Goal: Communication & Community: Answer question/provide support

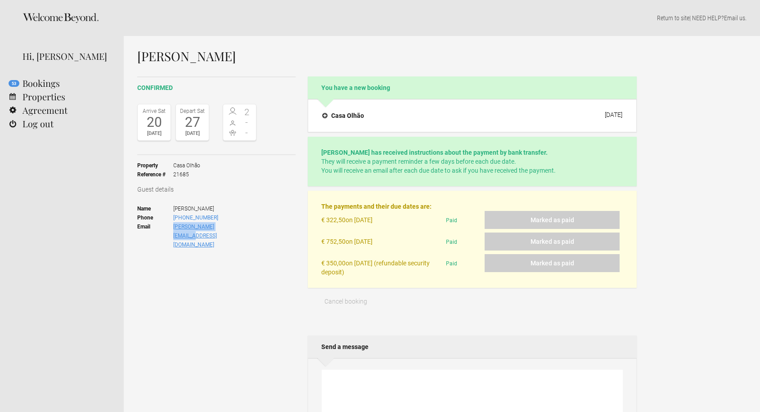
drag, startPoint x: 252, startPoint y: 225, endPoint x: 173, endPoint y: 227, distance: 79.2
click at [173, 227] on ul "Name [PERSON_NAME] Phone [PHONE_NUMBER] Email [PERSON_NAME][EMAIL_ADDRESS][DOMA…" at bounding box center [196, 226] width 119 height 57
copy link "[PERSON_NAME][EMAIL_ADDRESS][DOMAIN_NAME]"
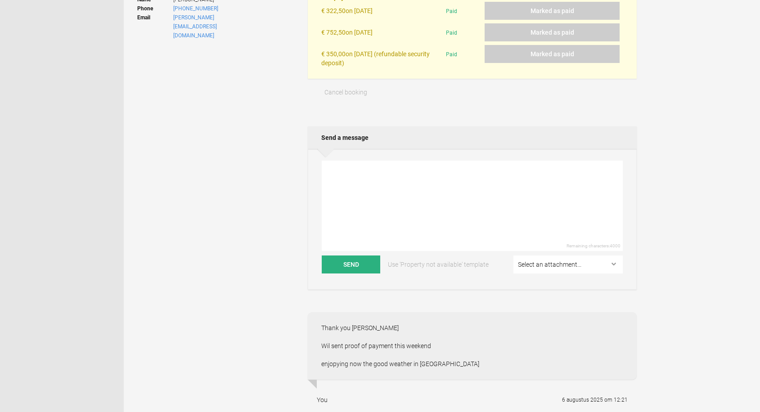
scroll to position [211, 0]
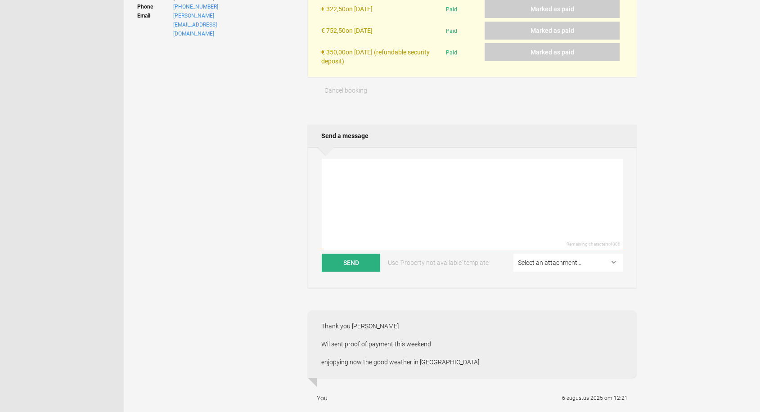
click at [387, 171] on textarea at bounding box center [472, 204] width 301 height 90
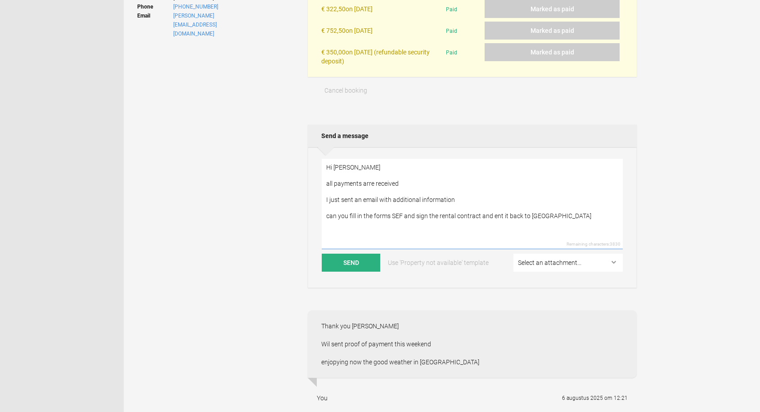
drag, startPoint x: 329, startPoint y: 180, endPoint x: 323, endPoint y: 181, distance: 6.8
click at [323, 181] on textarea "Hi Tom all payments arre received I just sent an email with additional informat…" at bounding box center [472, 204] width 301 height 90
click at [375, 181] on textarea "Hi Tom All payments arre received I just sent an email with additional informat…" at bounding box center [472, 204] width 301 height 90
click at [457, 195] on textarea "Hi Tom All payments have been received I just sent an email with additional inf…" at bounding box center [472, 204] width 301 height 90
click at [492, 214] on textarea "Hi Tom All payments have been received I just sent an email with additional inf…" at bounding box center [472, 204] width 301 height 90
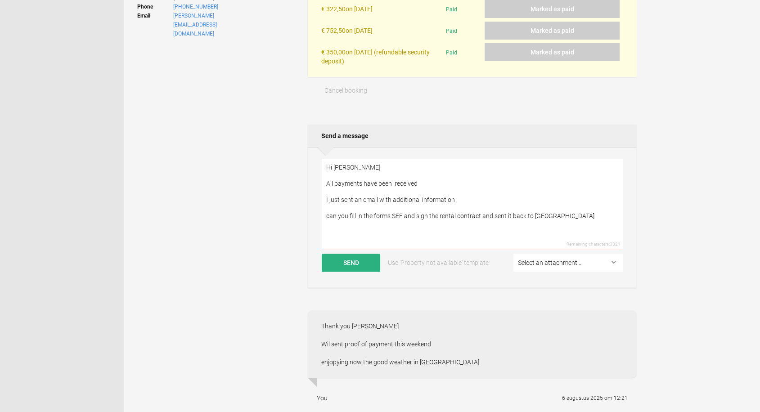
click at [326, 213] on textarea "Hi Tom All payments have been received I just sent an email with additional inf…" at bounding box center [472, 204] width 301 height 90
type textarea "Hi Tom All payments have been received I just sent an email with additional inf…"
click at [360, 257] on button "Send" at bounding box center [351, 263] width 58 height 18
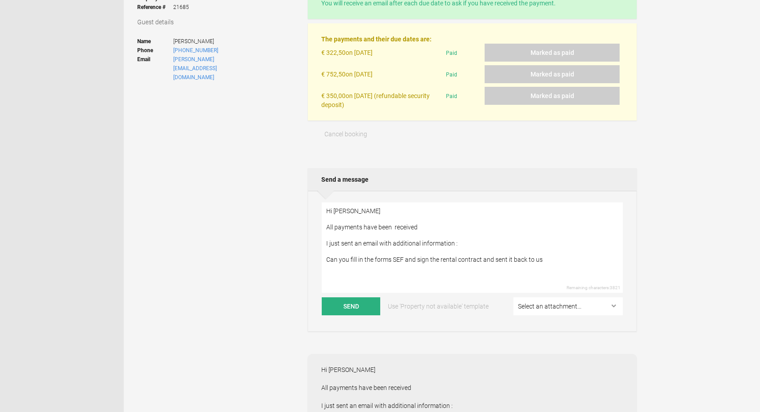
scroll to position [166, 0]
click at [221, 72] on div "confirmed Arrive Sat 20 Sep 2025 Depart Sat 27 Sep 2025 2 - - Toggle booking de…" at bounding box center [216, 22] width 158 height 224
click at [231, 43] on span "[PERSON_NAME]" at bounding box center [214, 42] width 83 height 9
drag, startPoint x: 227, startPoint y: 46, endPoint x: 177, endPoint y: 46, distance: 50.0
click at [177, 46] on span "[PERSON_NAME]" at bounding box center [214, 42] width 83 height 9
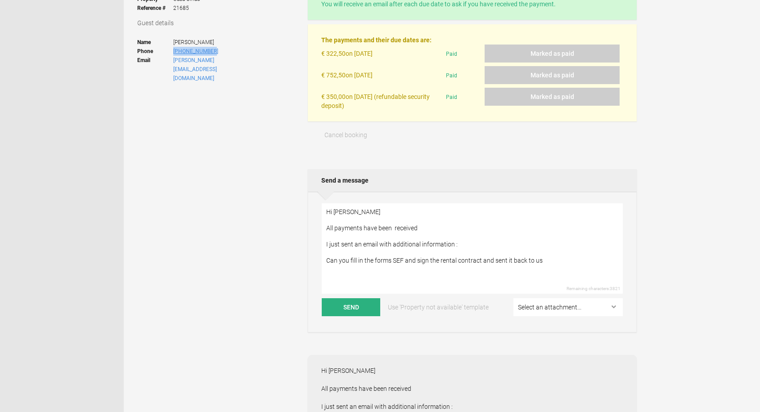
drag, startPoint x: 229, startPoint y: 49, endPoint x: 174, endPoint y: 52, distance: 55.4
click at [174, 52] on span "[PHONE_NUMBER]" at bounding box center [214, 51] width 83 height 9
copy link "[PHONE_NUMBER]"
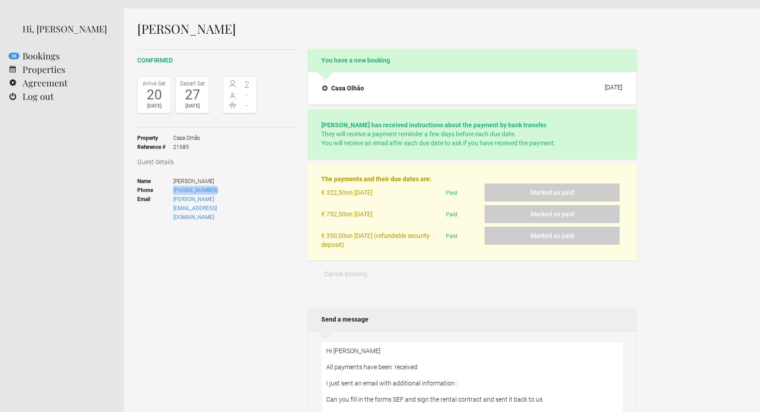
scroll to position [26, 0]
click at [36, 84] on link "Agreement" at bounding box center [62, 83] width 124 height 13
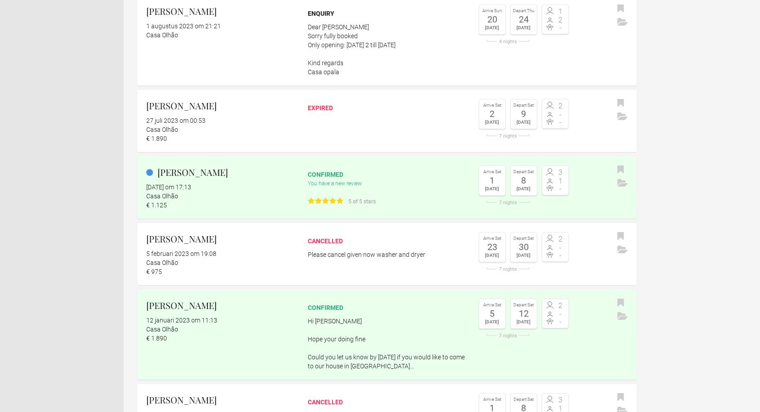
scroll to position [1825, 0]
